Goal: Information Seeking & Learning: Find specific fact

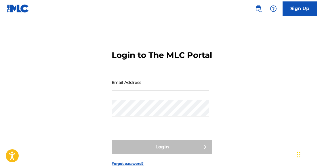
click at [132, 90] on input "Email Address" at bounding box center [160, 82] width 97 height 16
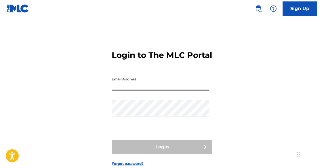
type input "[EMAIL_ADDRESS][DOMAIN_NAME]"
click at [162, 154] on button "Login" at bounding box center [162, 147] width 101 height 14
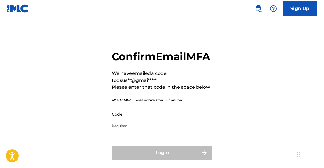
click at [122, 122] on input "Code" at bounding box center [160, 114] width 97 height 16
paste input "212696"
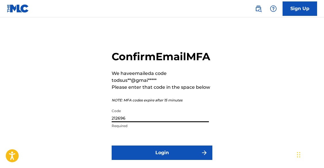
type input "212696"
click at [126, 160] on button "Login" at bounding box center [162, 153] width 101 height 14
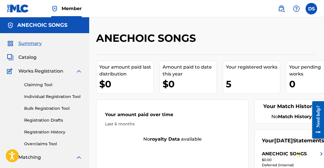
click at [282, 6] on img at bounding box center [281, 8] width 7 height 7
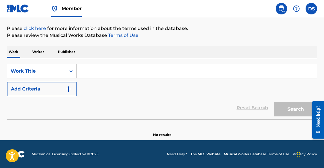
scroll to position [64, 0]
click at [103, 74] on input "Search Form" at bounding box center [197, 71] width 241 height 14
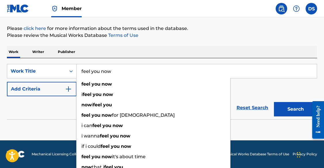
type input "feel you now"
click at [296, 109] on button "Search" at bounding box center [295, 109] width 43 height 14
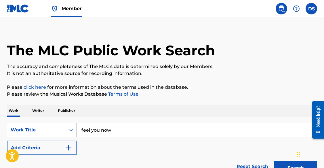
scroll to position [3, 0]
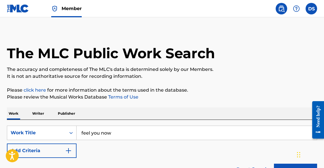
click at [43, 149] on button "Add Criteria" at bounding box center [42, 151] width 70 height 14
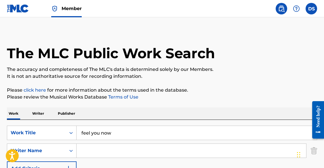
click at [99, 151] on input "Search Form" at bounding box center [192, 151] width 230 height 14
type input "tewari"
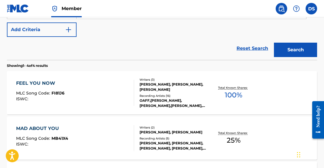
scroll to position [164, 0]
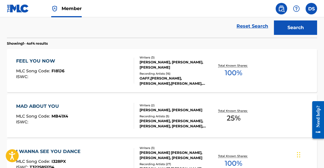
click at [22, 63] on div "FEEL YOU NOW" at bounding box center [40, 61] width 48 height 7
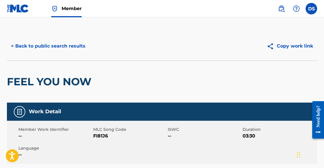
click at [49, 47] on button "< Back to public search results" at bounding box center [48, 46] width 83 height 14
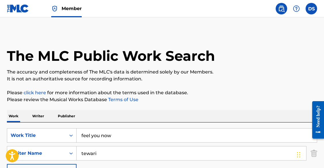
click at [90, 136] on input "feel you now" at bounding box center [197, 136] width 241 height 14
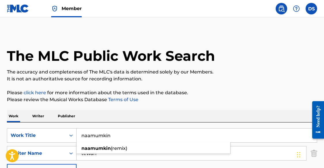
type input "naamumkin"
click at [87, 154] on input "tewari" at bounding box center [192, 153] width 230 height 14
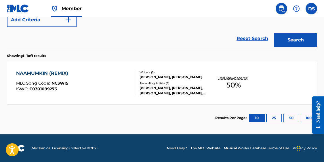
scroll to position [151, 0]
